Goal: Task Accomplishment & Management: Manage account settings

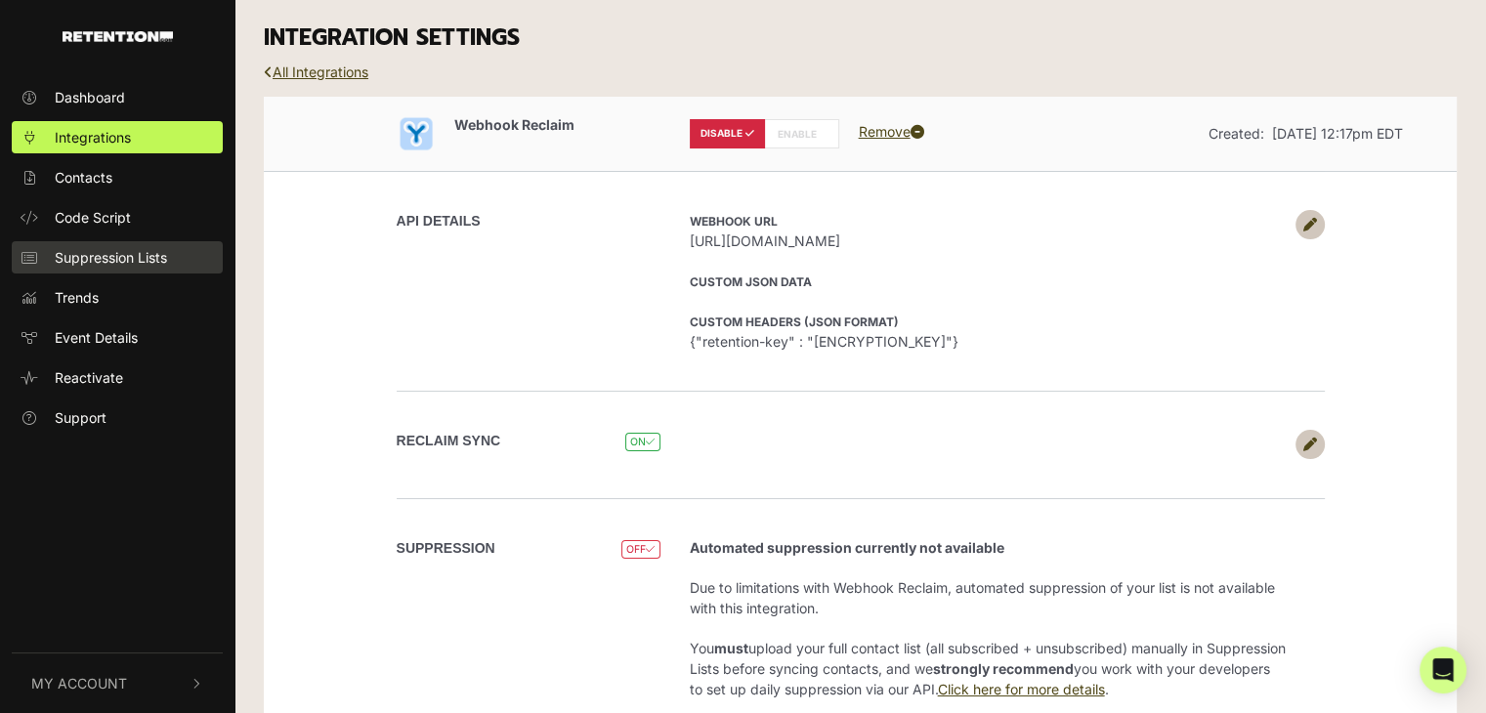
click at [115, 265] on span "Suppression Lists" at bounding box center [111, 257] width 112 height 21
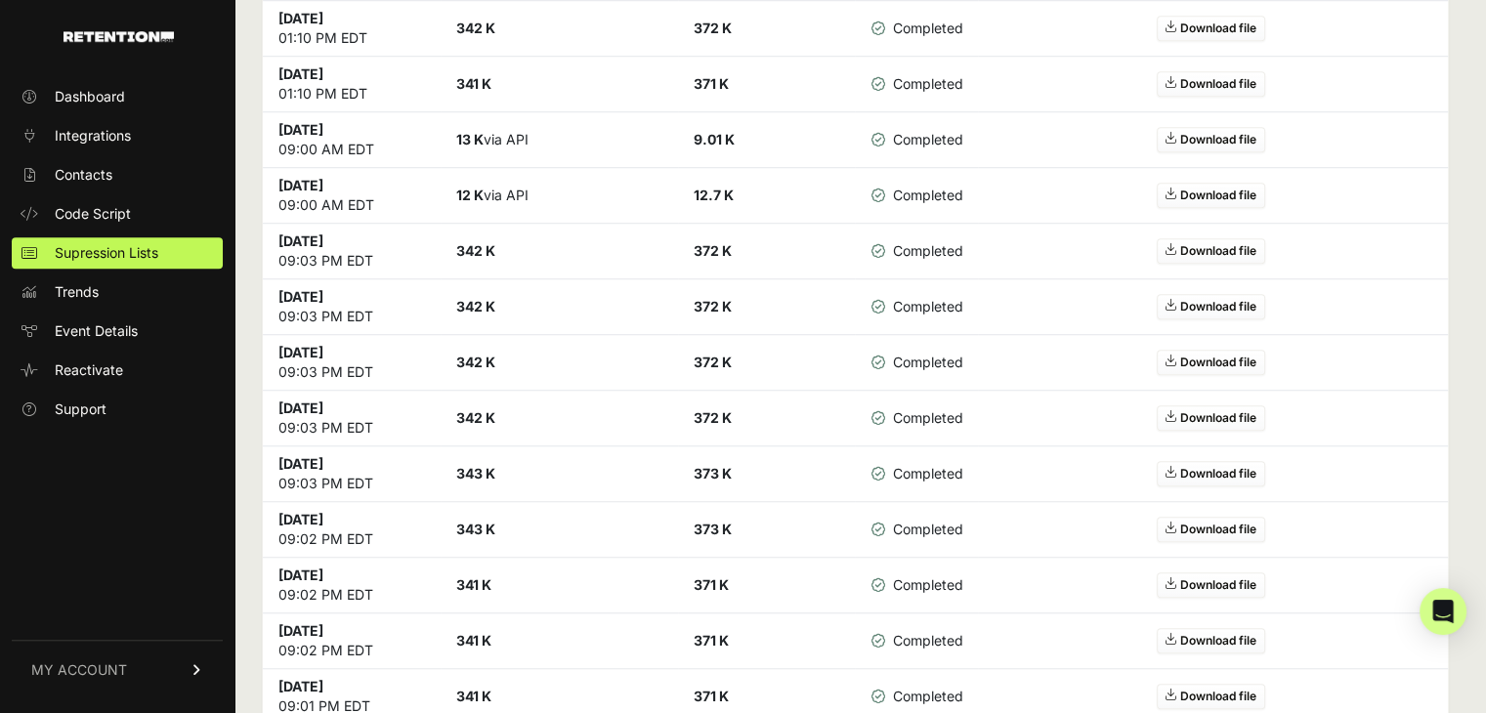
scroll to position [1368, 0]
click at [323, 290] on strong "Sep 7 2025" at bounding box center [301, 296] width 45 height 17
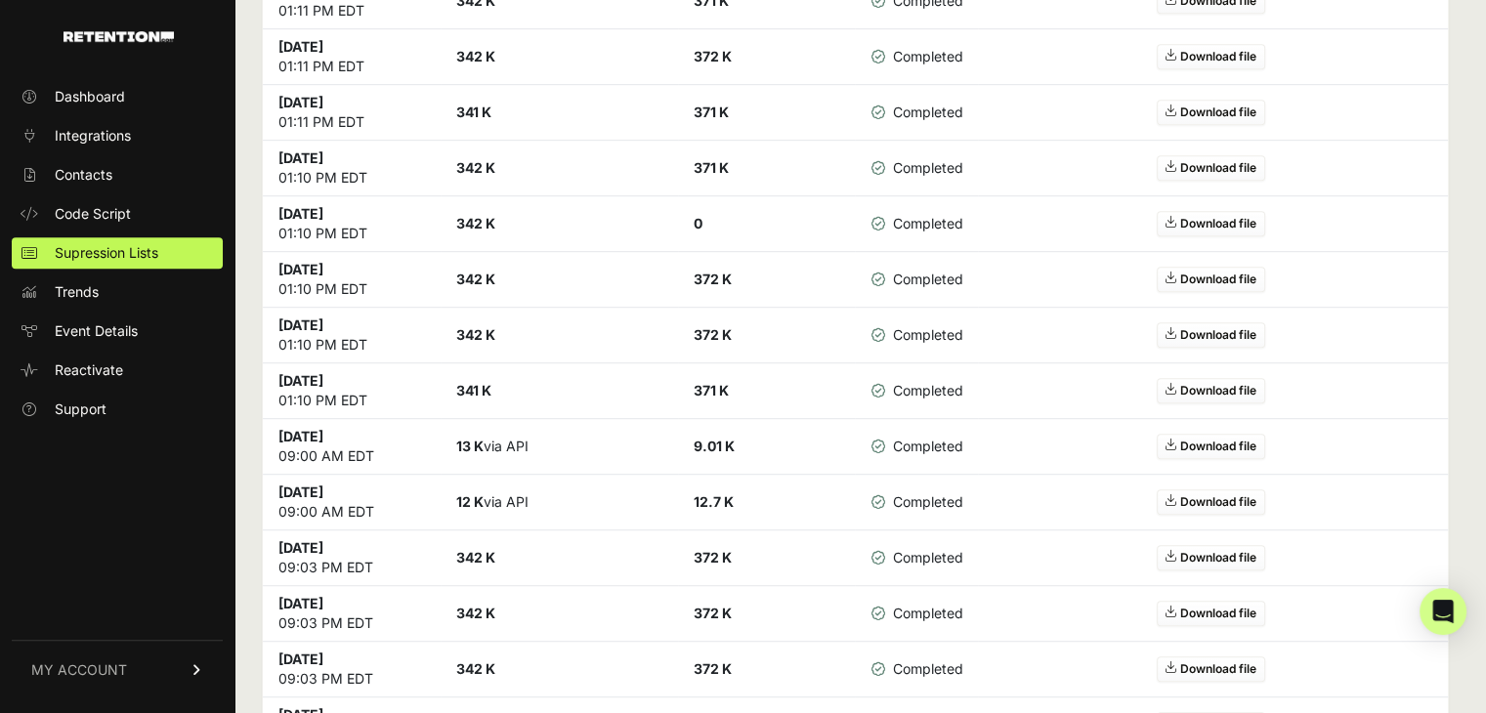
drag, startPoint x: 356, startPoint y: 375, endPoint x: 293, endPoint y: 396, distance: 65.8
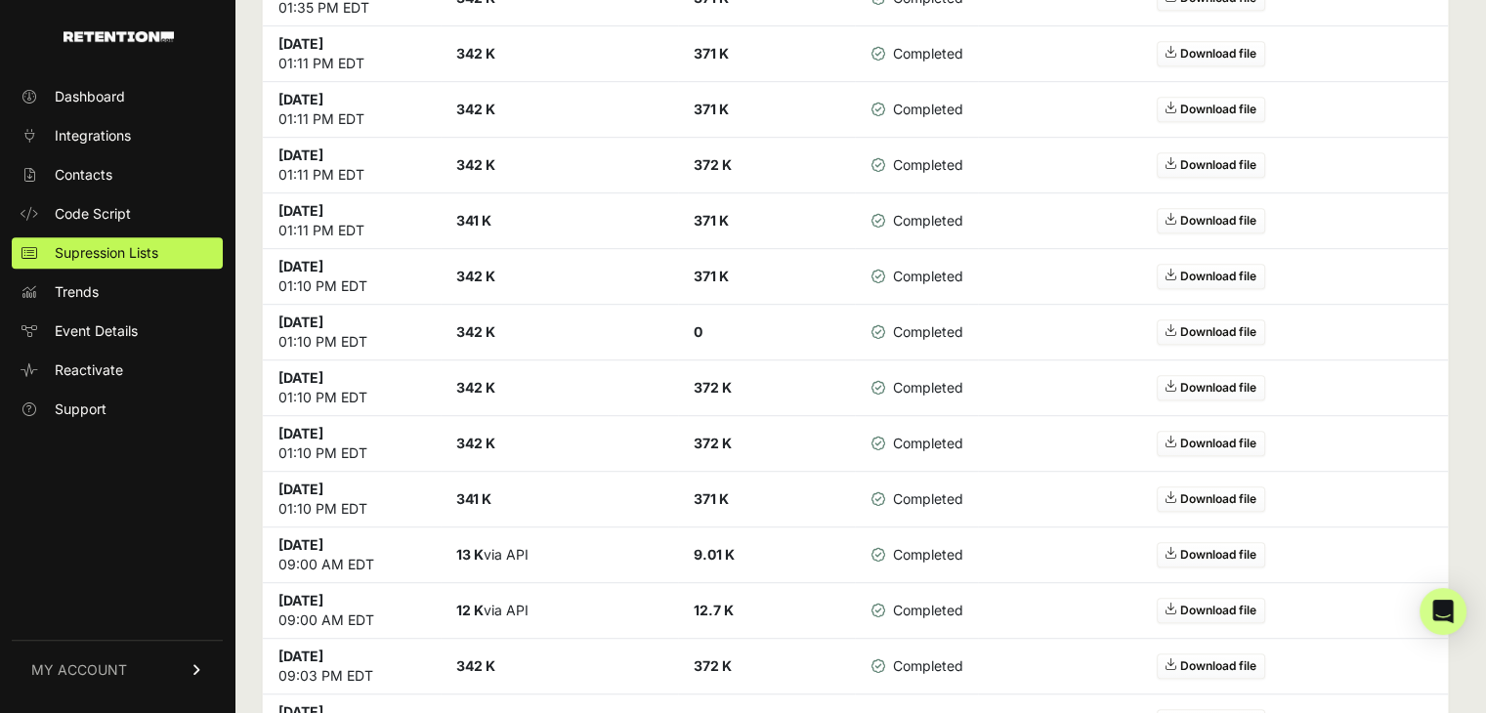
scroll to position [879, 0]
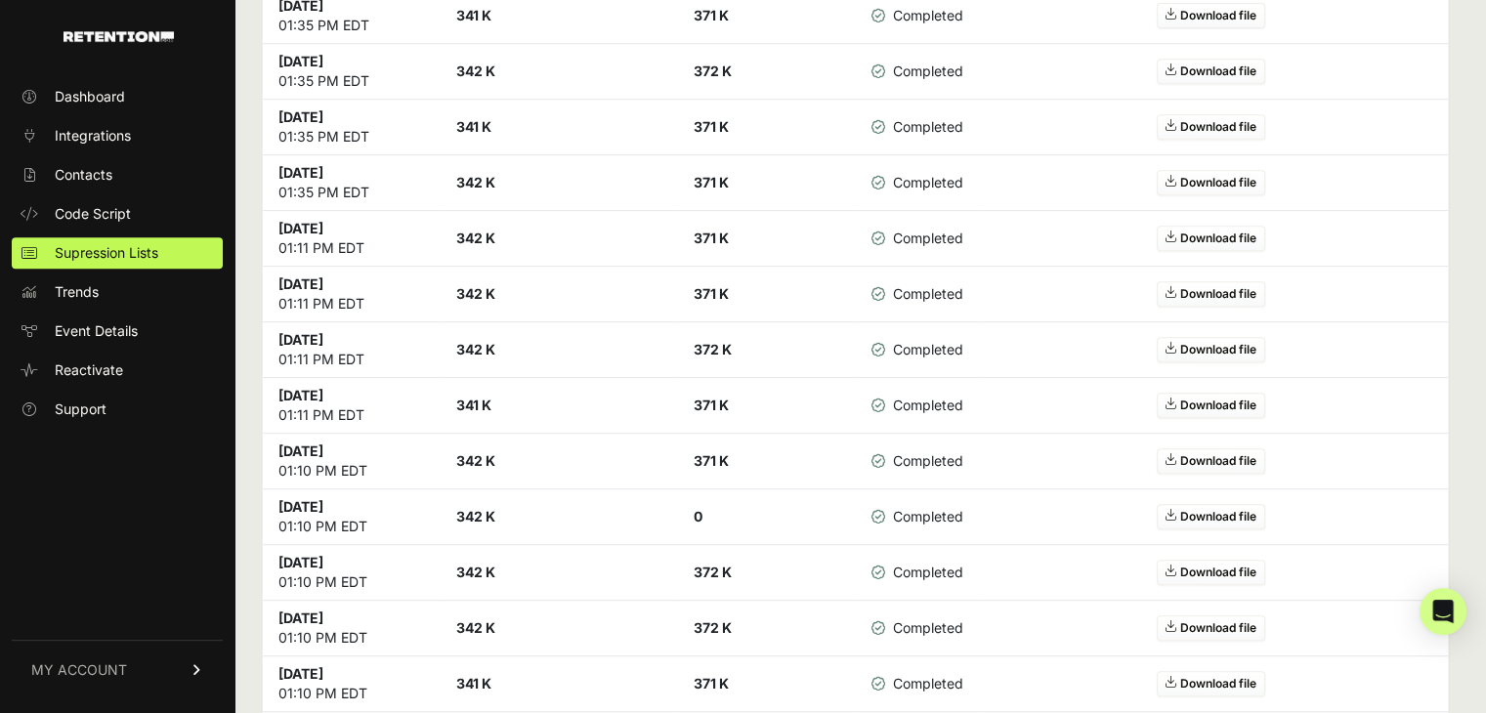
click at [486, 675] on strong "341 K" at bounding box center [473, 683] width 35 height 17
click at [470, 623] on strong "342 K" at bounding box center [475, 628] width 39 height 17
click at [487, 573] on strong "342 K" at bounding box center [475, 572] width 39 height 17
click at [485, 508] on strong "342 K" at bounding box center [475, 516] width 39 height 17
click at [489, 461] on strong "342 K" at bounding box center [475, 460] width 39 height 17
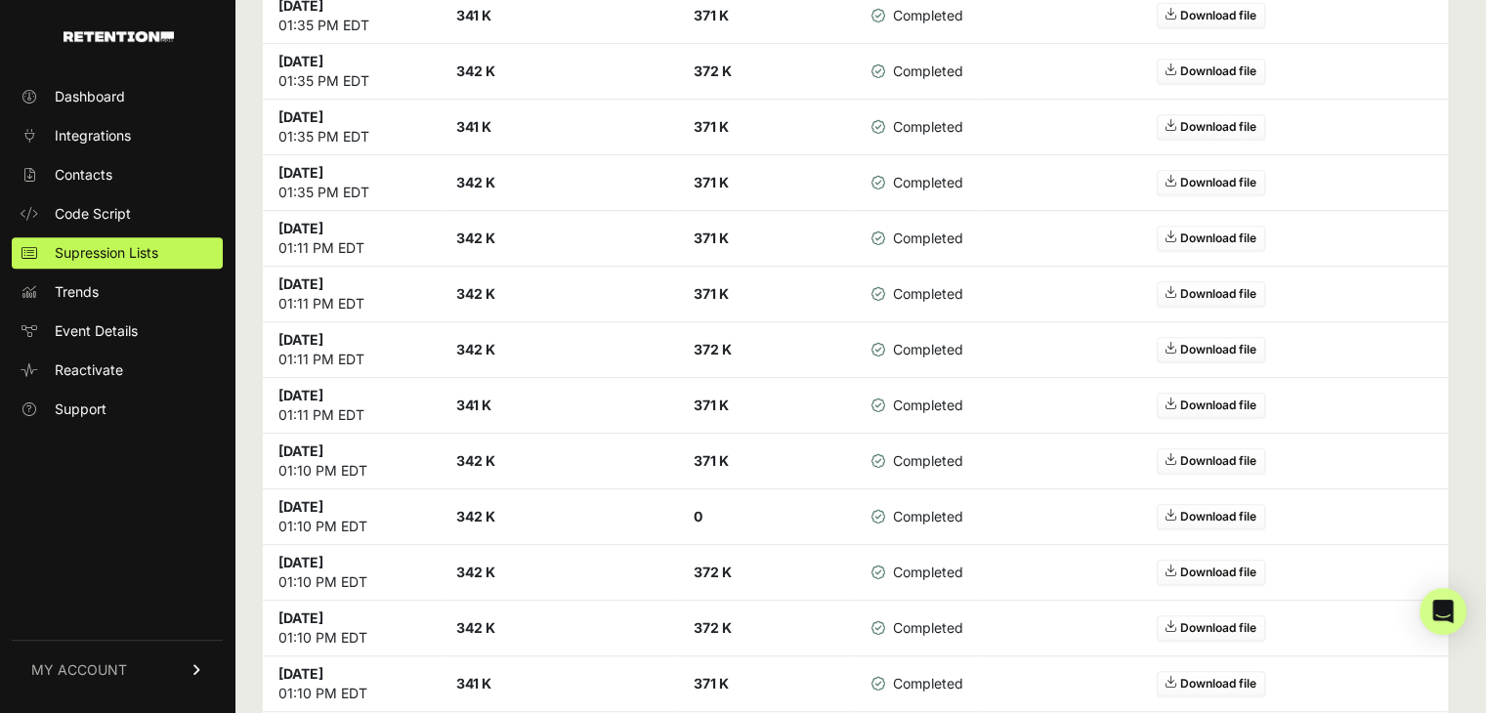
click at [481, 397] on strong "341 K" at bounding box center [473, 405] width 35 height 17
click at [485, 346] on strong "342 K" at bounding box center [475, 349] width 39 height 17
click at [490, 290] on strong "342 K" at bounding box center [475, 293] width 39 height 17
drag, startPoint x: 278, startPoint y: 169, endPoint x: 377, endPoint y: 214, distance: 109.3
click at [323, 164] on strong "Sep 8 2025" at bounding box center [301, 172] width 45 height 17
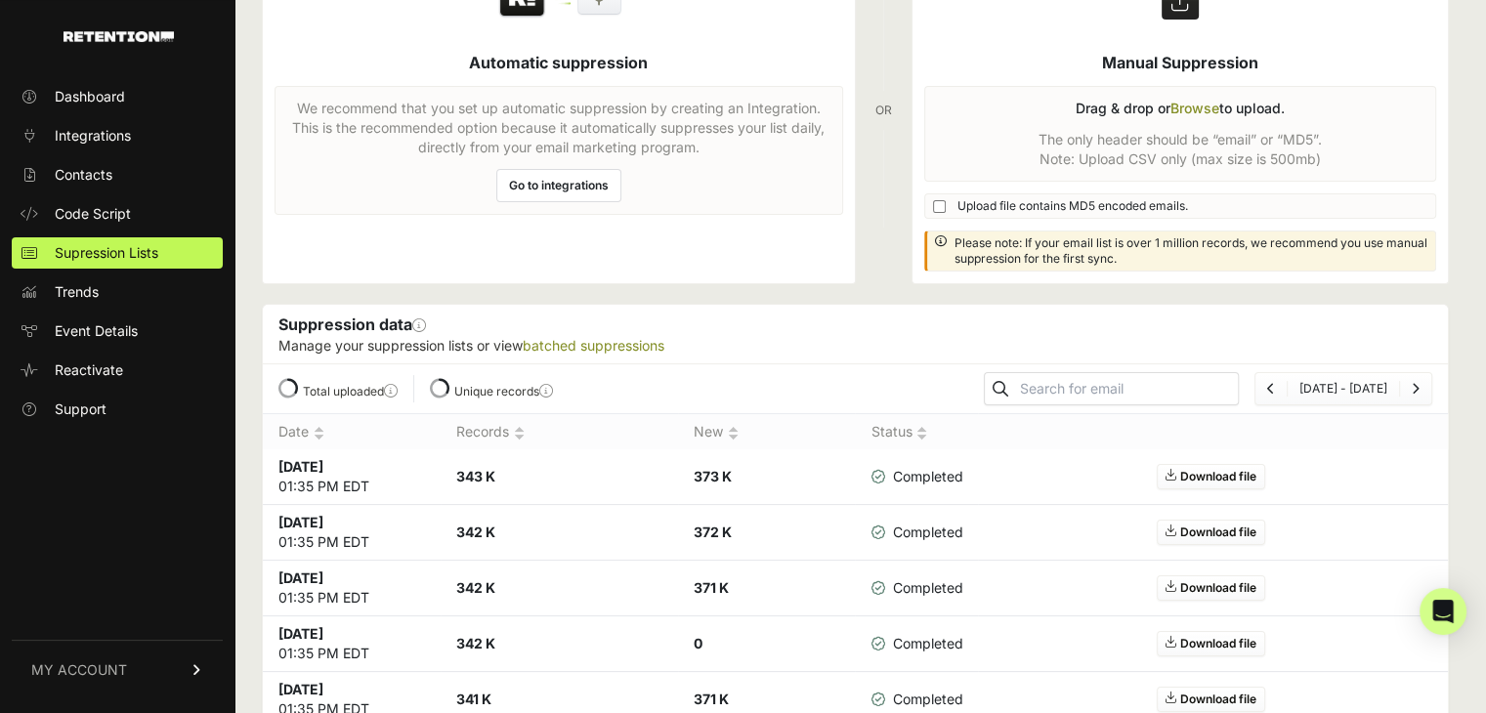
scroll to position [0, 0]
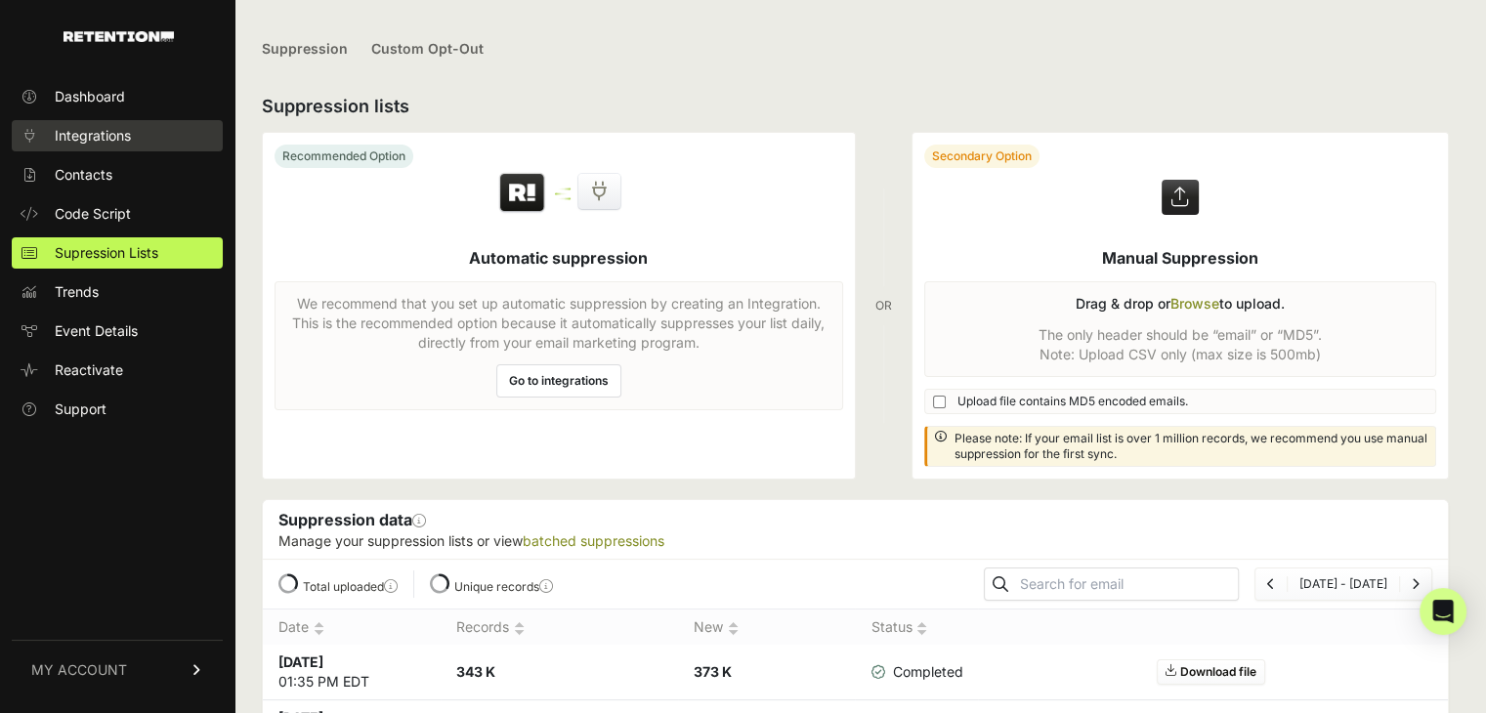
click at [117, 144] on span "Integrations" at bounding box center [93, 136] width 76 height 20
